Goal: Information Seeking & Learning: Learn about a topic

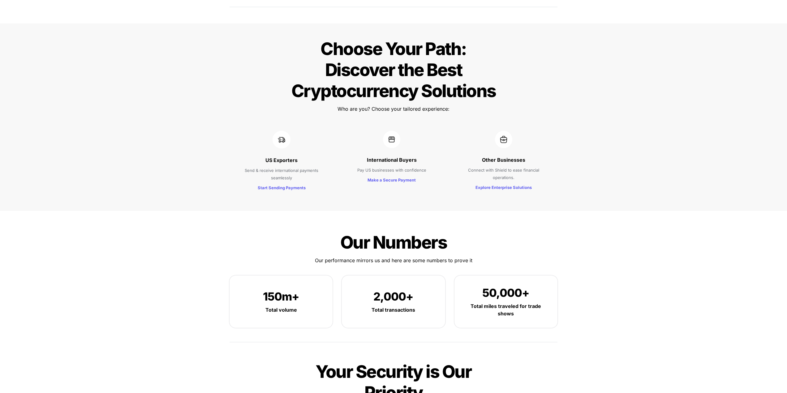
scroll to position [464, 0]
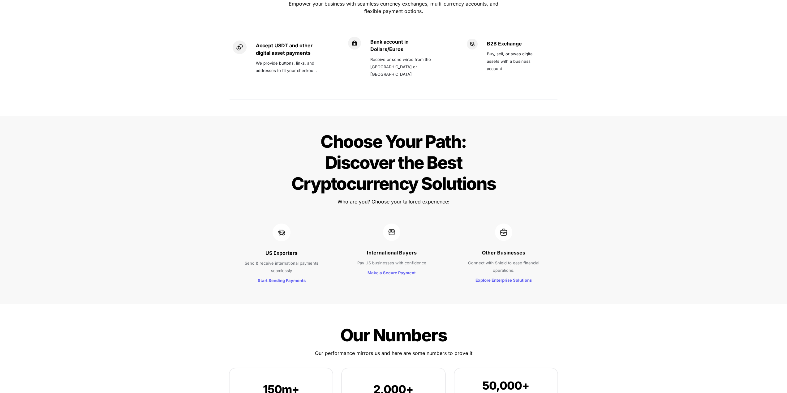
click at [283, 258] on p "Send & receive international payments seamlessly" at bounding box center [281, 266] width 87 height 17
click at [386, 258] on p "Pay US businesses with confidence" at bounding box center [391, 263] width 83 height 10
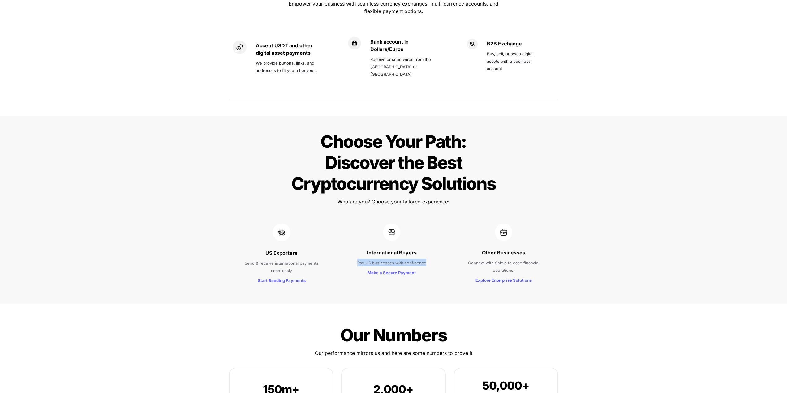
click at [386, 258] on p "Pay US businesses with confidence" at bounding box center [391, 263] width 83 height 10
click at [421, 258] on p "Pay US businesses with confidence" at bounding box center [391, 263] width 83 height 10
click at [443, 238] on div "US Exporters Send & receive international payments seamlessly Start Sending Pay…" at bounding box center [393, 254] width 216 height 74
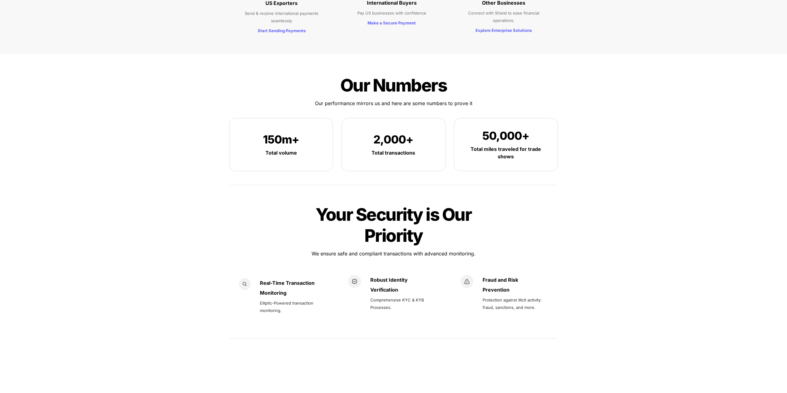
scroll to position [804, 0]
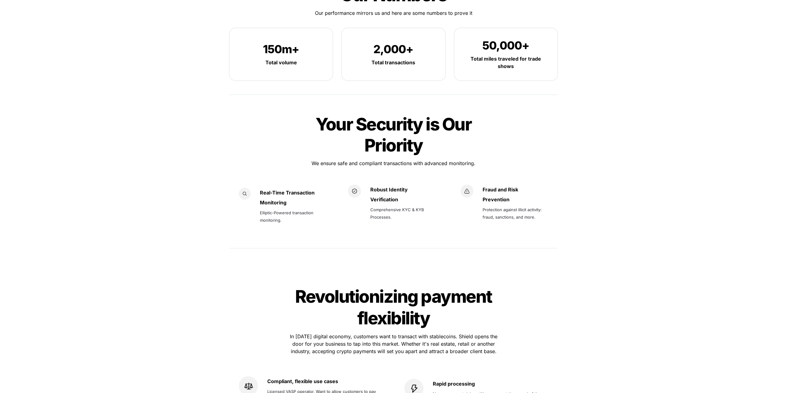
click at [281, 210] on span "Elliptic-Powered transaction monitoring." at bounding box center [287, 216] width 55 height 12
click at [282, 190] on strong "Real-Time Transaction" at bounding box center [287, 193] width 55 height 6
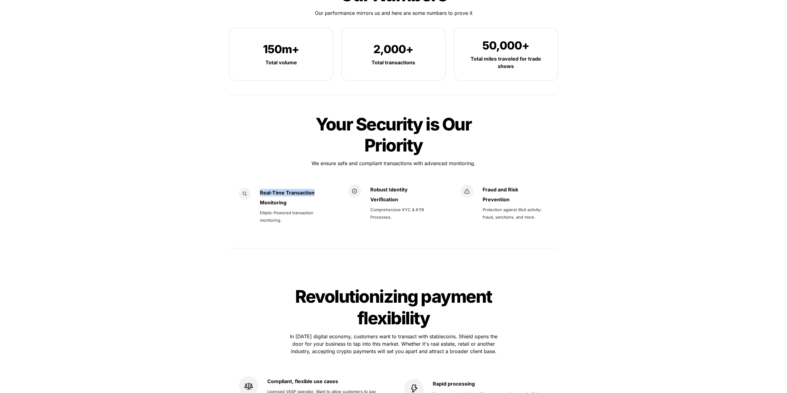
click at [282, 190] on strong "Real-Time Transaction" at bounding box center [287, 193] width 55 height 6
click at [399, 204] on p "Comprehensive KYC & KYB Processes." at bounding box center [403, 212] width 67 height 17
click at [410, 195] on p "Verification" at bounding box center [403, 200] width 67 height 10
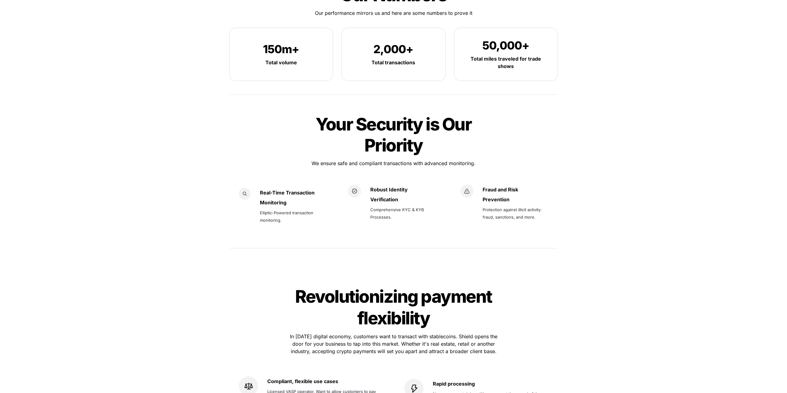
click at [503, 207] on span "Protection against illicit activity: fraud, sanctions, and more." at bounding box center [512, 213] width 60 height 12
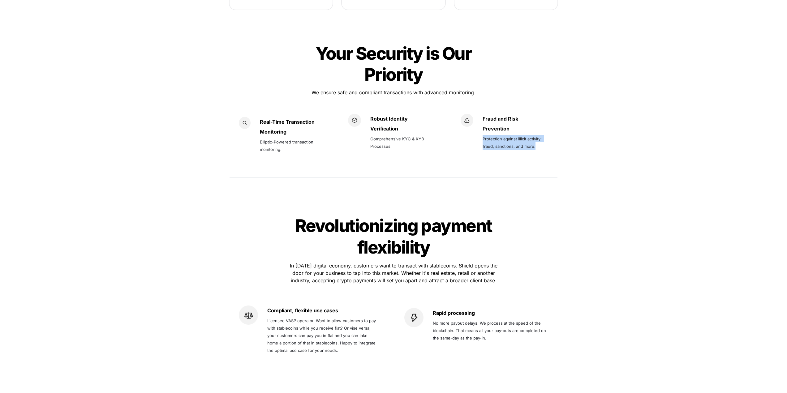
scroll to position [1020, 0]
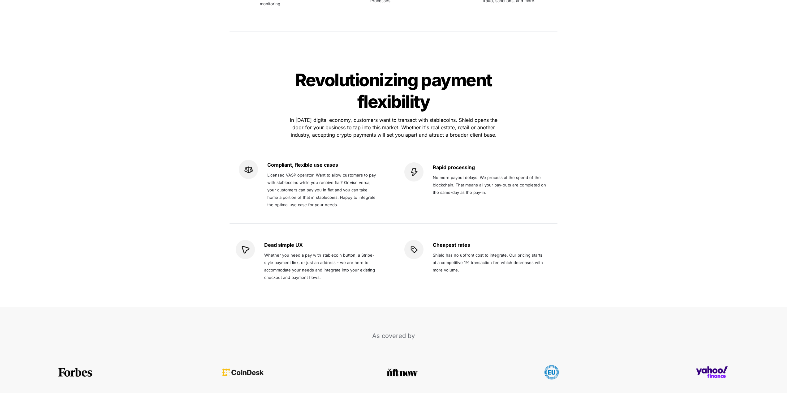
click at [296, 173] on span "Licensed VASP operator. Want to allow customers to pay with stablecoins while y…" at bounding box center [322, 190] width 110 height 35
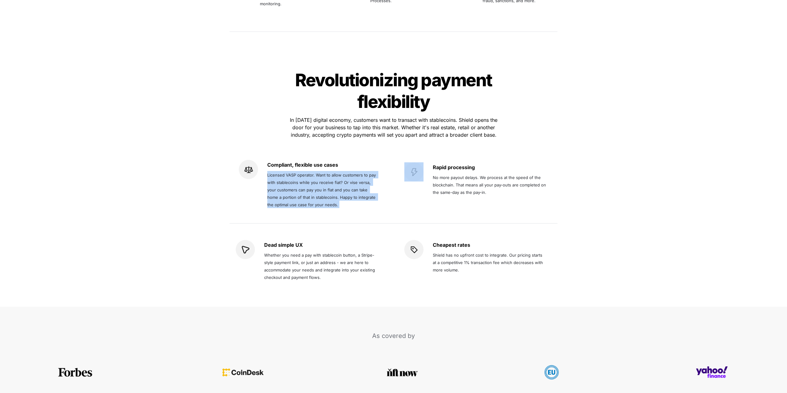
click at [296, 173] on span "Licensed VASP operator. Want to allow customers to pay with stablecoins while y…" at bounding box center [322, 190] width 110 height 35
click at [340, 172] on span "Licensed VASP operator. Want to allow customers to pay with stablecoins while y…" at bounding box center [322, 190] width 110 height 36
click at [329, 173] on span "Licensed VASP operator. Want to allow customers to pay with stablecoins while y…" at bounding box center [322, 190] width 110 height 35
drag, startPoint x: 344, startPoint y: 160, endPoint x: 372, endPoint y: 182, distance: 35.0
click at [372, 182] on p "Licensed VASP operator. Want to allow customers to pay with stablecoins while y…" at bounding box center [321, 190] width 109 height 40
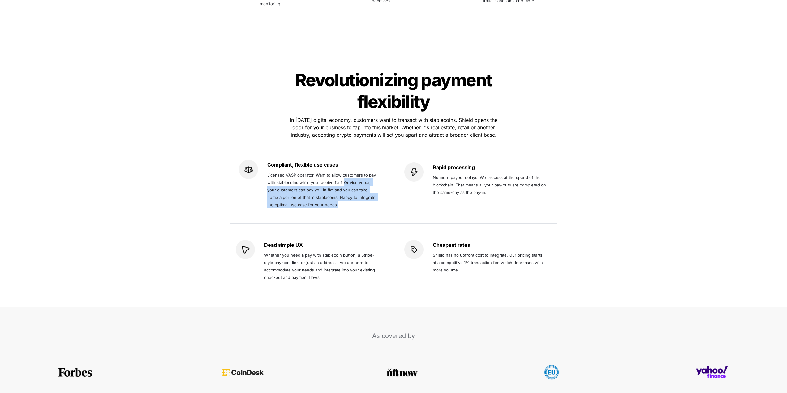
click at [372, 181] on p "Licensed VASP operator. Want to allow customers to pay with stablecoins while y…" at bounding box center [321, 190] width 109 height 40
click at [481, 175] on span "No more payout delays. We process at the speed of the blockchain. That means al…" at bounding box center [490, 185] width 114 height 20
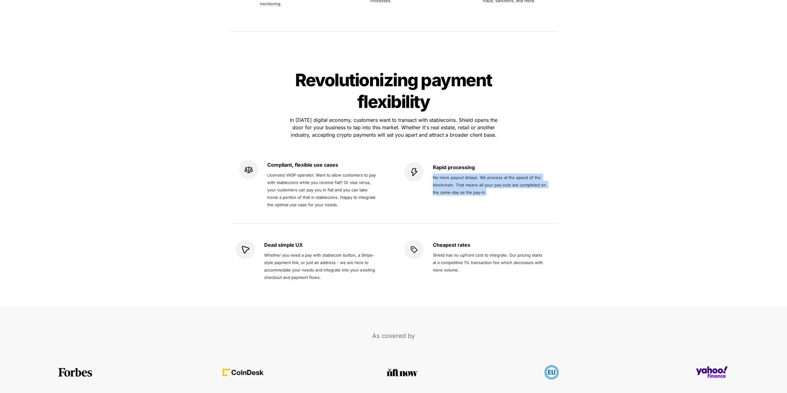
click at [481, 175] on span "No more payout delays. We process at the speed of the blockchain. That means al…" at bounding box center [490, 185] width 114 height 20
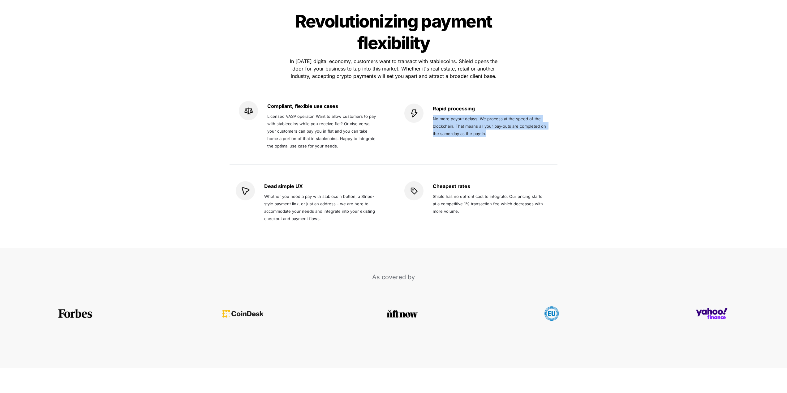
scroll to position [1144, 0]
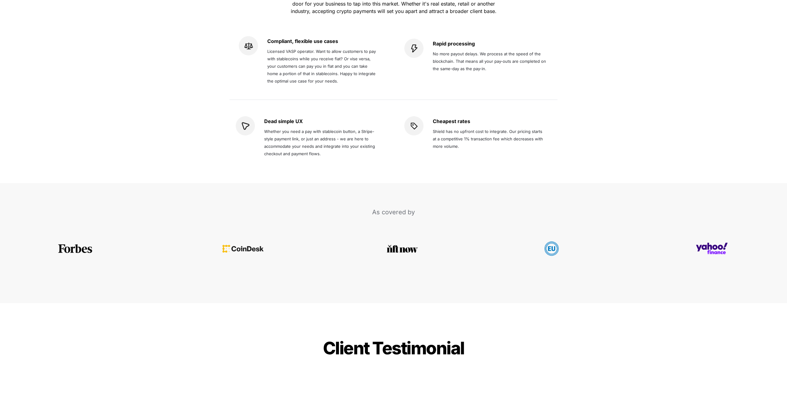
click at [327, 129] on span "Whether you need a pay with stablecoin button, a Stripe-style payment link, or …" at bounding box center [320, 142] width 112 height 27
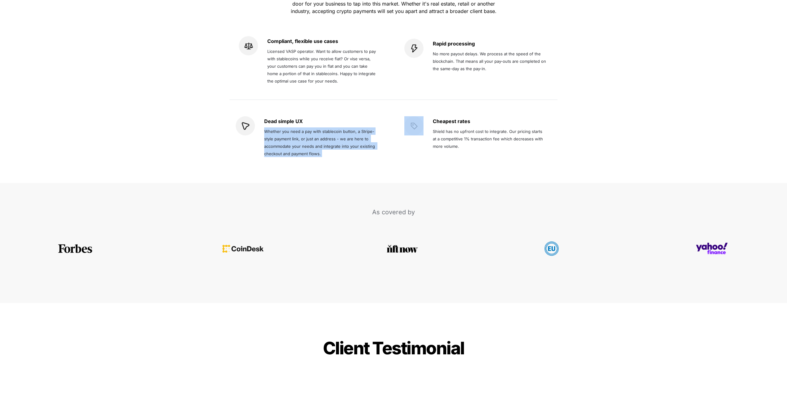
click at [327, 129] on span "Whether you need a pay with stablecoin button, a Stripe-style payment link, or …" at bounding box center [320, 142] width 112 height 27
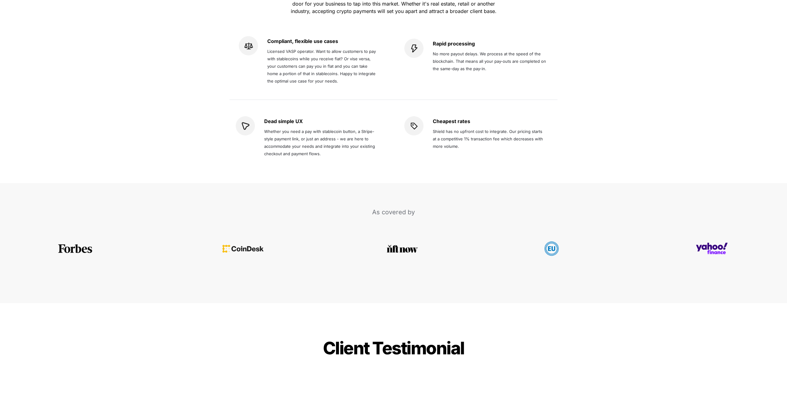
click at [452, 129] on span "Shield has no upfront cost to integrate. Our pricing starts at a competitive 1%…" at bounding box center [488, 139] width 111 height 20
click at [319, 129] on span "Whether you need a pay with stablecoin button, a Stripe-style payment link, or …" at bounding box center [320, 142] width 112 height 27
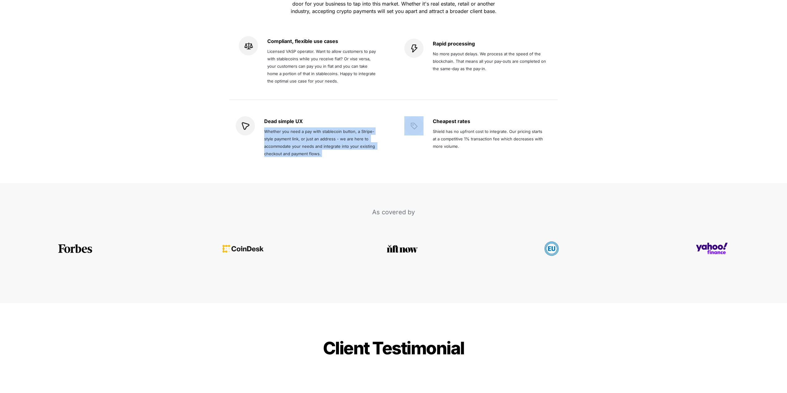
click at [319, 129] on span "Whether you need a pay with stablecoin button, a Stripe-style payment link, or …" at bounding box center [320, 142] width 112 height 27
click at [358, 129] on span "Whether you need a pay with stablecoin button, a Stripe-style payment link, or …" at bounding box center [320, 142] width 112 height 27
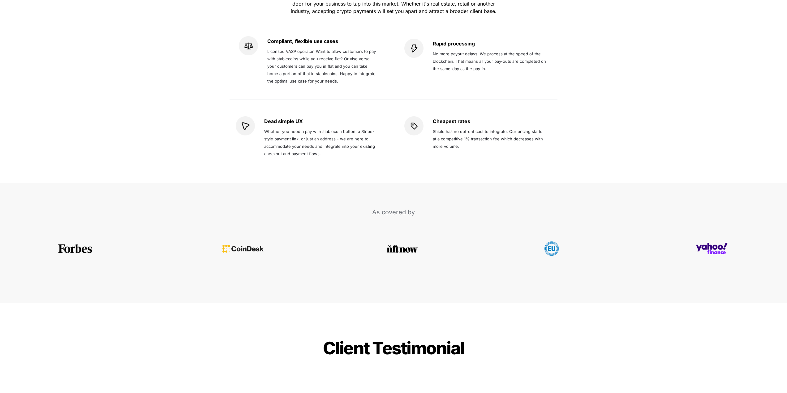
click at [287, 129] on span "Whether you need a pay with stablecoin button, a Stripe-style payment link, or …" at bounding box center [320, 142] width 112 height 27
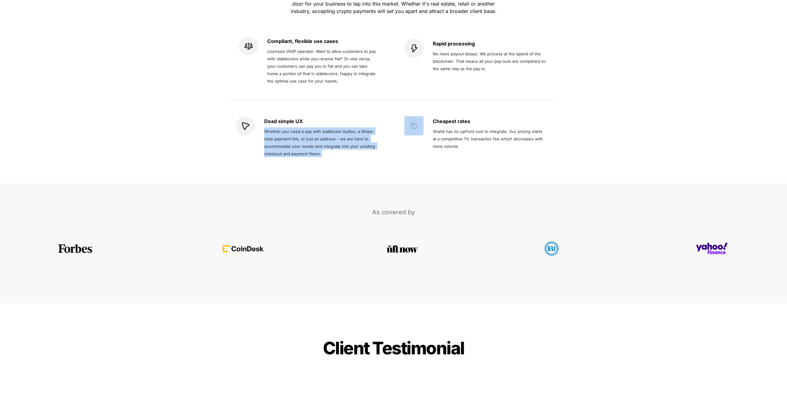
click at [287, 129] on span "Whether you need a pay with stablecoin button, a Stripe-style payment link, or …" at bounding box center [320, 142] width 112 height 27
click at [346, 126] on p "Whether you need a pay with stablecoin button, a Stripe-style payment link, or …" at bounding box center [321, 142] width 114 height 32
click at [325, 129] on span "Whether you need a pay with stablecoin button, a Stripe-style payment link, or …" at bounding box center [320, 142] width 112 height 27
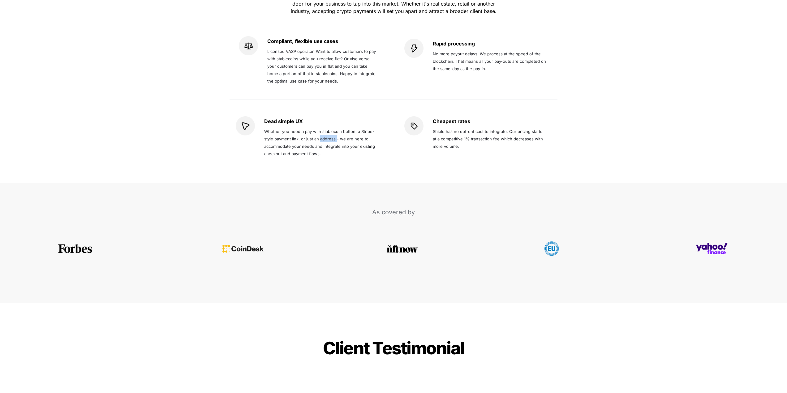
click at [325, 129] on span "Whether you need a pay with stablecoin button, a Stripe-style payment link, or …" at bounding box center [320, 142] width 112 height 27
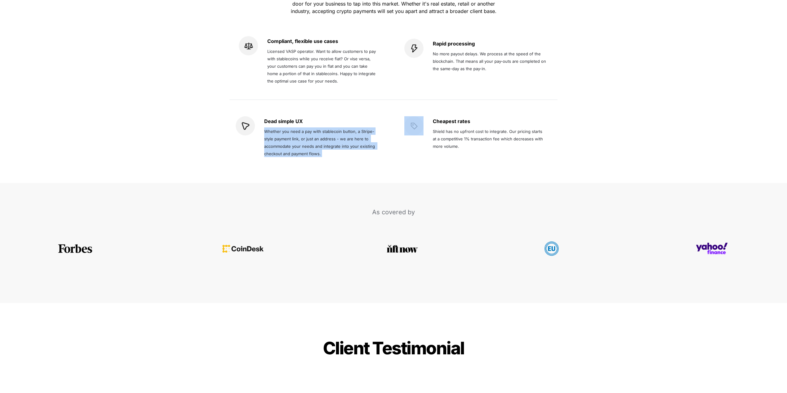
click at [325, 129] on span "Whether you need a pay with stablecoin button, a Stripe-style payment link, or …" at bounding box center [320, 142] width 112 height 27
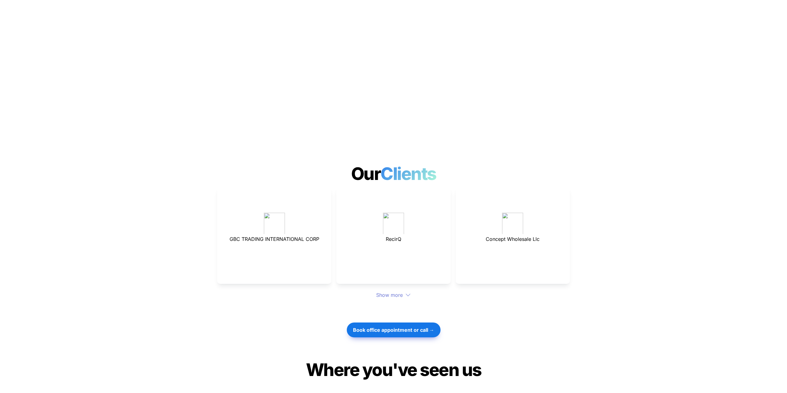
scroll to position [1453, 0]
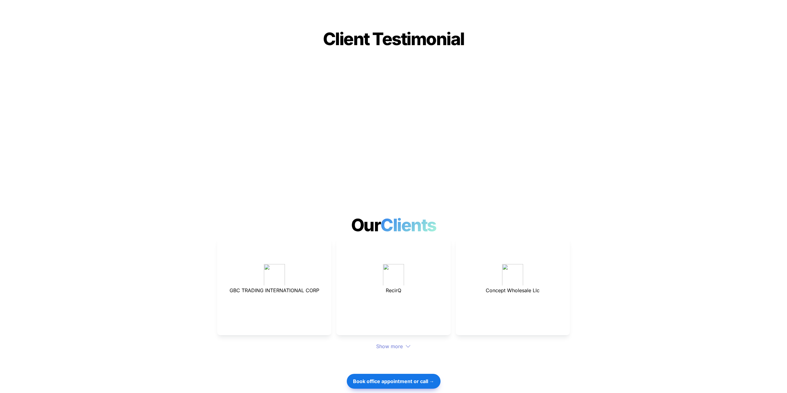
click at [394, 343] on div "Show more" at bounding box center [393, 346] width 353 height 7
click at [395, 343] on div "Show more" at bounding box center [393, 346] width 353 height 7
click at [404, 343] on div "Show more" at bounding box center [393, 346] width 353 height 7
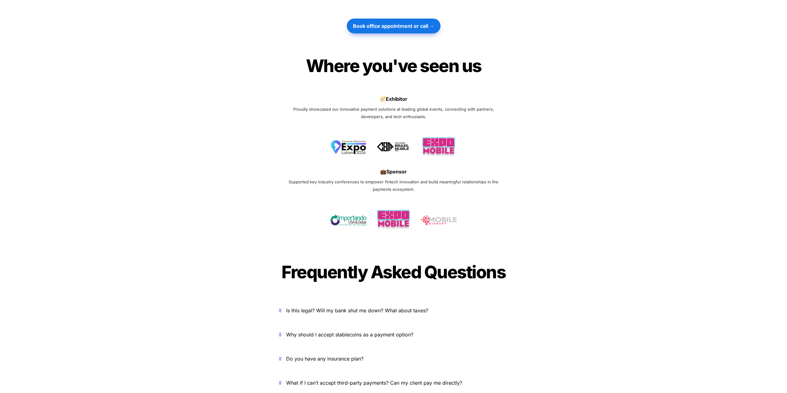
scroll to position [1979, 0]
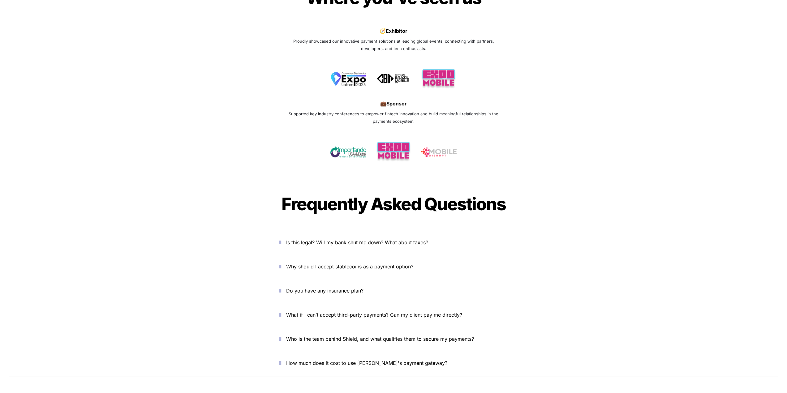
click at [281, 239] on icon "button" at bounding box center [280, 242] width 2 height 7
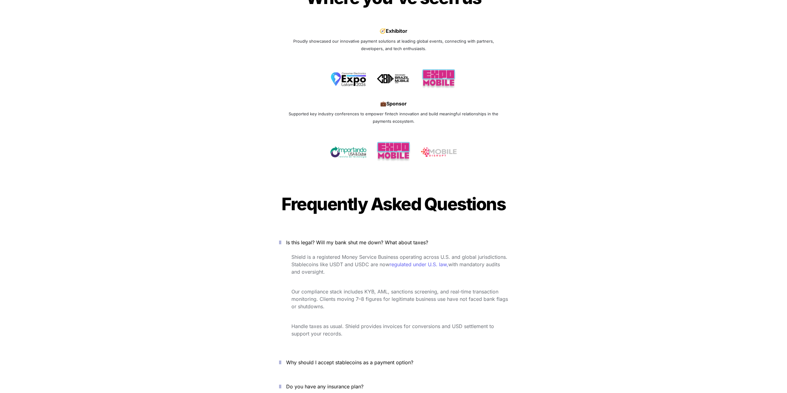
click at [281, 239] on icon "button" at bounding box center [280, 242] width 2 height 7
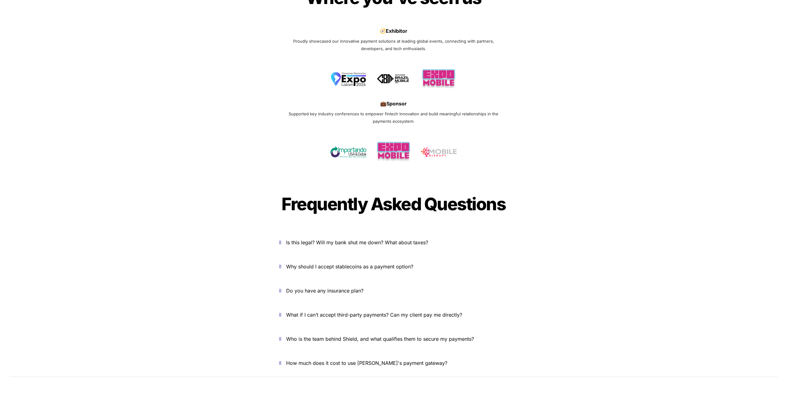
click at [281, 239] on icon "button" at bounding box center [280, 242] width 2 height 7
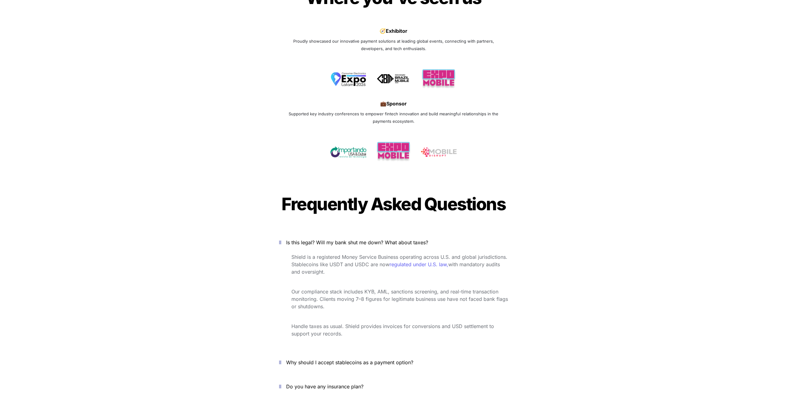
click at [281, 239] on icon "button" at bounding box center [280, 242] width 2 height 7
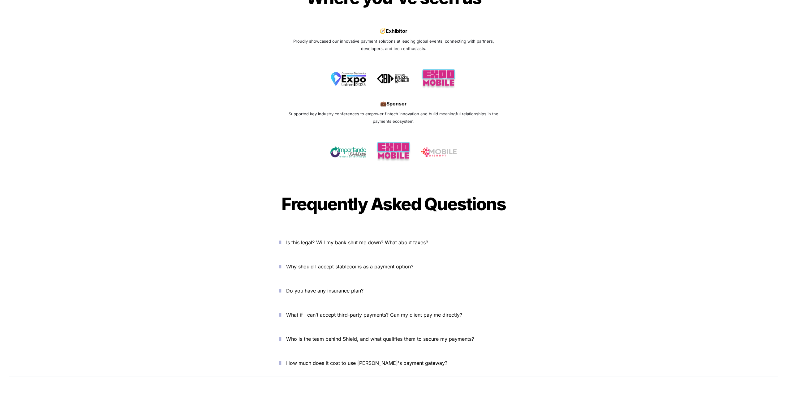
click at [281, 239] on icon "button" at bounding box center [280, 242] width 2 height 7
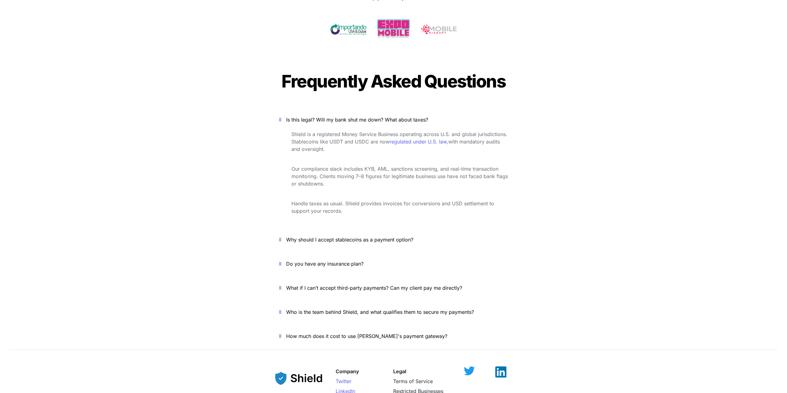
scroll to position [2103, 0]
click at [280, 235] on icon "button" at bounding box center [280, 238] width 2 height 7
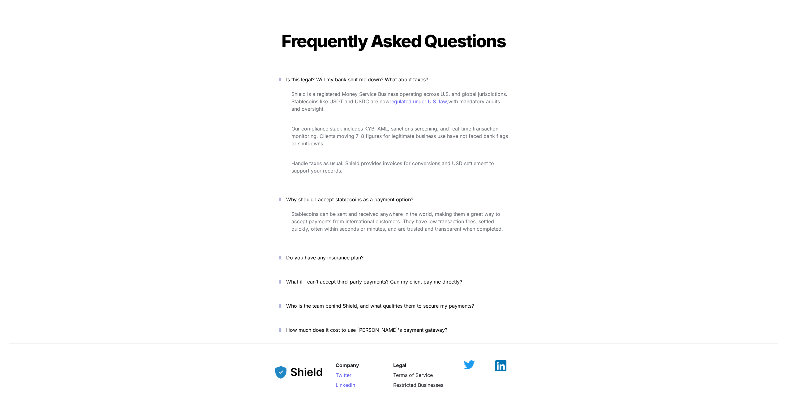
scroll to position [2165, 0]
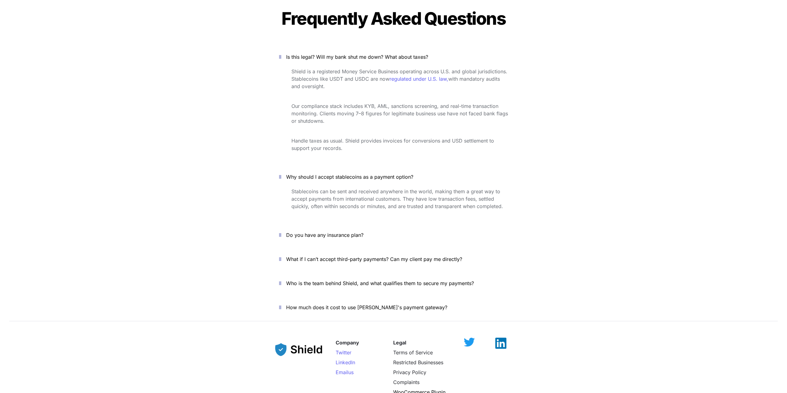
click at [279, 231] on icon "button" at bounding box center [280, 234] width 2 height 7
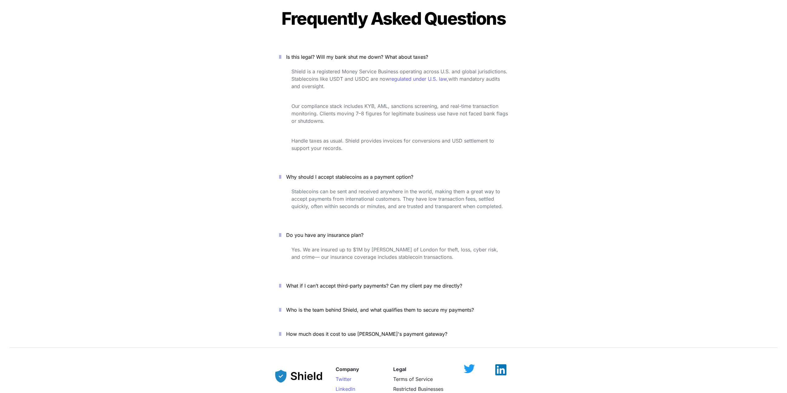
click at [331, 246] on span "Yes. We are insured up to $1M by [PERSON_NAME] of London for theft, loss, cyber…" at bounding box center [395, 253] width 208 height 14
click at [332, 246] on span "Yes. We are insured up to $1M by [PERSON_NAME] of London for theft, loss, cyber…" at bounding box center [395, 253] width 208 height 14
click at [350, 188] on div "Stablecoins can be sent and received anywhere in the world, making them a great…" at bounding box center [393, 203] width 247 height 34
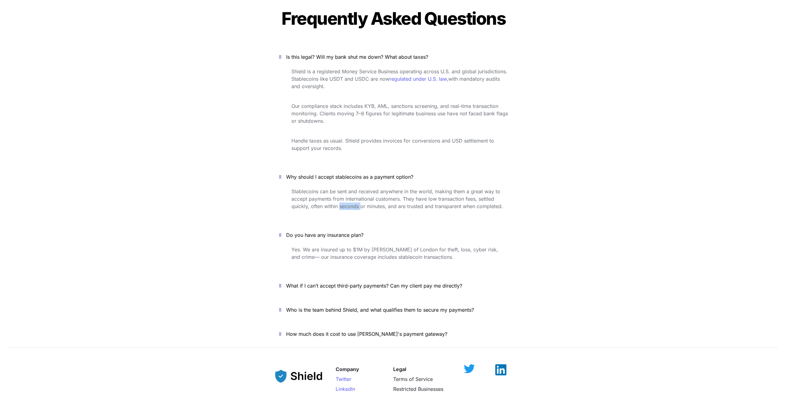
click at [350, 188] on div "Stablecoins can be sent and received anywhere in the world, making them a great…" at bounding box center [393, 203] width 247 height 34
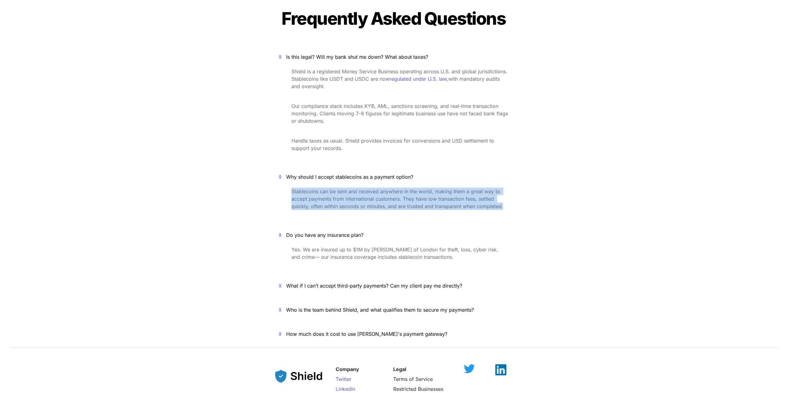
click at [350, 188] on div "Stablecoins can be sent and received anywhere in the world, making them a great…" at bounding box center [393, 203] width 247 height 34
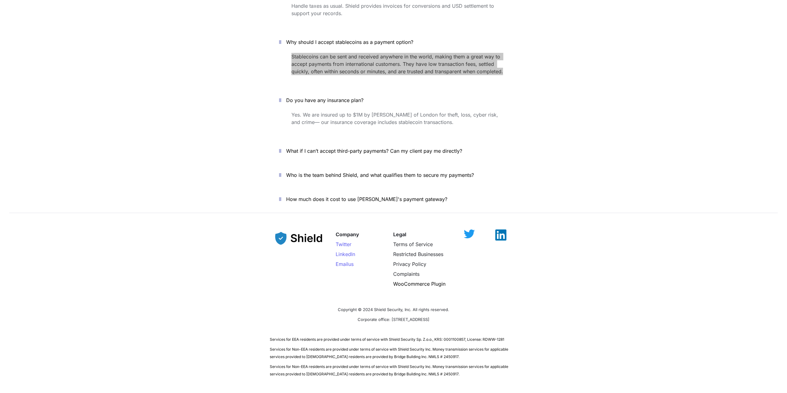
scroll to position [2300, 0]
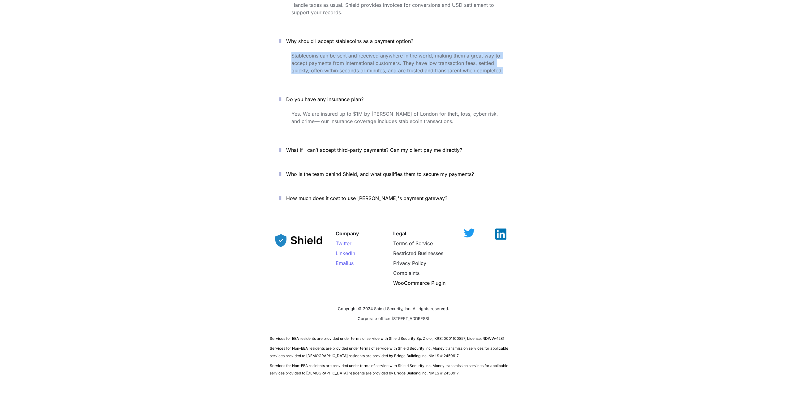
click at [279, 165] on button "Who is the team behind Shield, and what qualifies them to secure my payments?" at bounding box center [393, 174] width 247 height 19
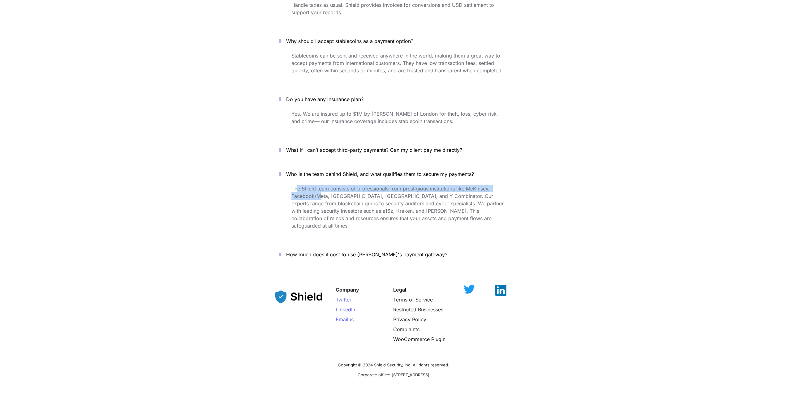
drag, startPoint x: 310, startPoint y: 168, endPoint x: 326, endPoint y: 175, distance: 17.3
click at [326, 184] on p "The Shield team consists of professionals from prestigious institutions like Mc…" at bounding box center [399, 207] width 216 height 47
click at [346, 184] on p "The Shield team consists of professionals from prestigious institutions like Mc…" at bounding box center [399, 207] width 216 height 47
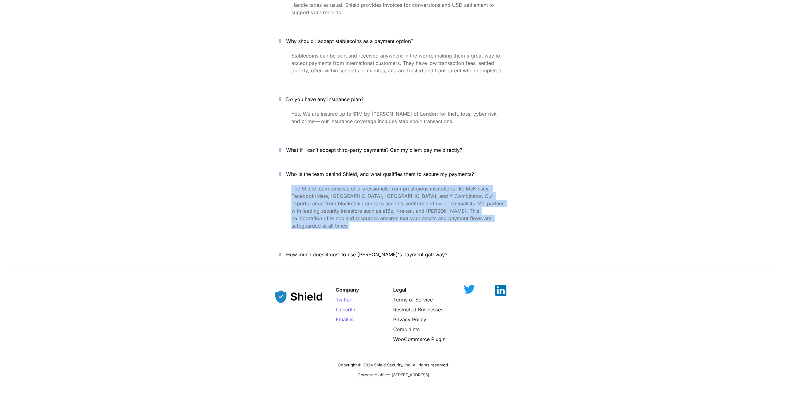
click at [346, 184] on p "The Shield team consists of professionals from prestigious institutions like Mc…" at bounding box center [399, 207] width 216 height 47
click at [368, 190] on span "The Shield team consists of professionals from prestigious institutions like Mc…" at bounding box center [398, 207] width 214 height 43
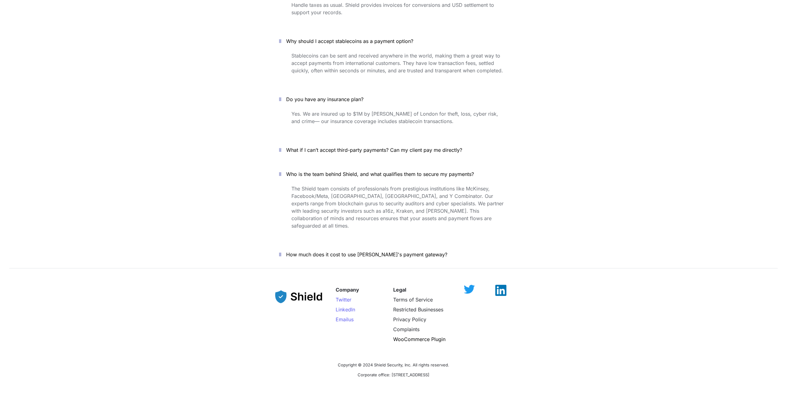
click at [281, 251] on icon "button" at bounding box center [280, 254] width 2 height 7
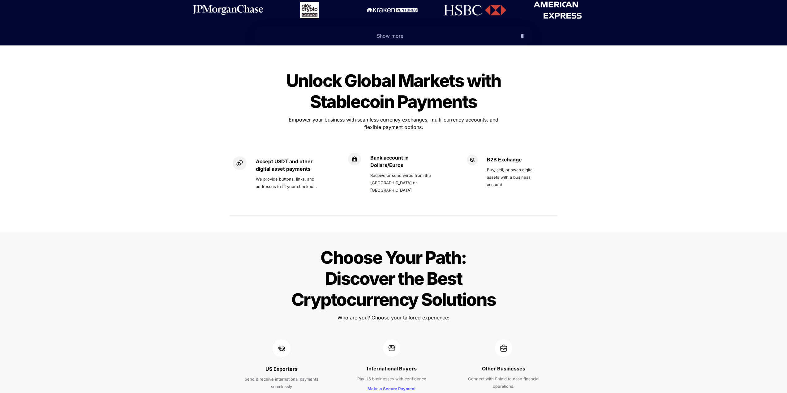
scroll to position [0, 0]
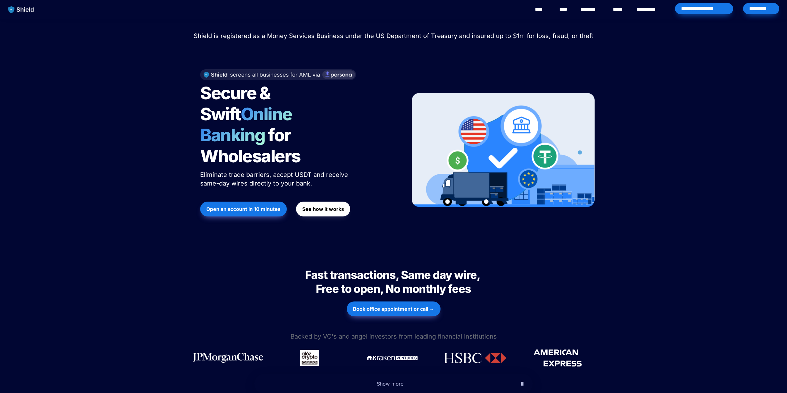
drag, startPoint x: 477, startPoint y: 294, endPoint x: 472, endPoint y: 138, distance: 156.6
click at [763, 10] on div "*********" at bounding box center [761, 8] width 36 height 11
drag, startPoint x: 533, startPoint y: 155, endPoint x: 526, endPoint y: 6, distance: 148.6
